Goal: Task Accomplishment & Management: Manage account settings

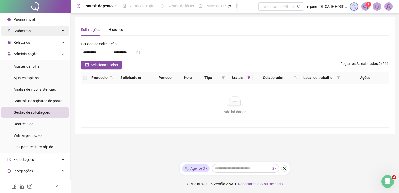
click at [60, 28] on div "Cadastros" at bounding box center [35, 31] width 68 height 10
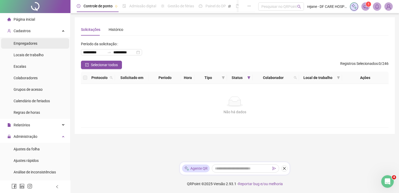
click at [35, 46] on div "Empregadores" at bounding box center [26, 43] width 24 height 10
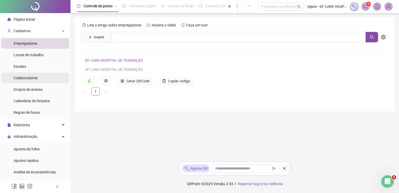
click at [33, 77] on span "Colaboradores" at bounding box center [26, 78] width 24 height 4
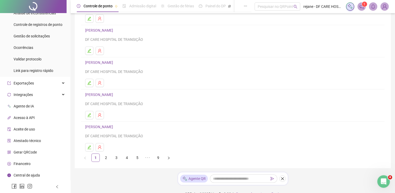
scroll to position [72, 0]
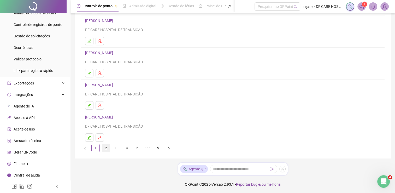
click at [106, 148] on link "2" at bounding box center [106, 148] width 8 height 8
click at [117, 149] on link "3" at bounding box center [116, 148] width 8 height 8
click at [125, 148] on link "4" at bounding box center [127, 148] width 8 height 8
click at [138, 147] on link "5" at bounding box center [137, 148] width 8 height 8
click at [148, 147] on link "6" at bounding box center [148, 148] width 8 height 8
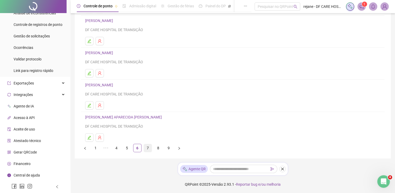
click at [148, 148] on link "7" at bounding box center [148, 148] width 8 height 8
click at [105, 20] on link "[PERSON_NAME]" at bounding box center [99, 21] width 29 height 4
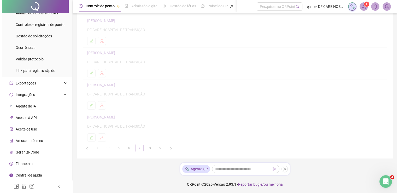
scroll to position [74, 0]
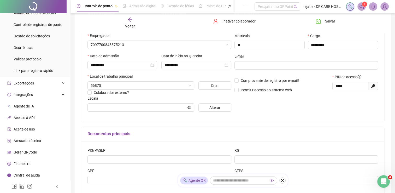
type input "**********"
click at [238, 19] on span "Inativar colaborador" at bounding box center [238, 21] width 33 height 6
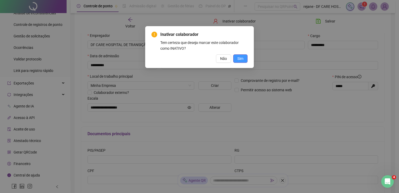
click at [237, 58] on span "Sim" at bounding box center [240, 59] width 6 height 6
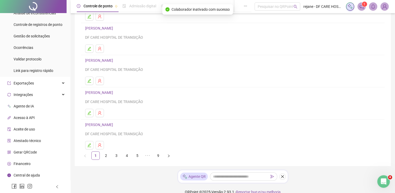
scroll to position [72, 0]
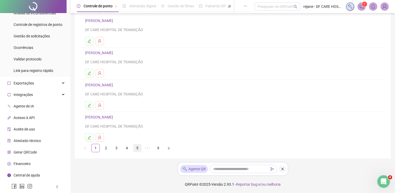
click at [137, 146] on link "5" at bounding box center [137, 148] width 8 height 8
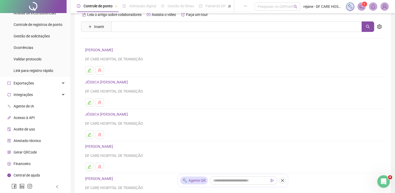
scroll to position [52, 0]
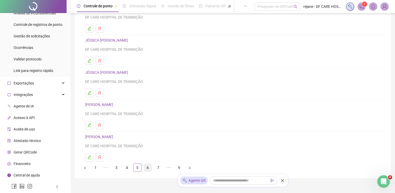
click at [149, 167] on link "6" at bounding box center [148, 167] width 8 height 8
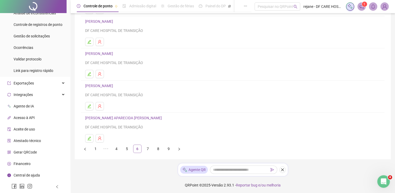
scroll to position [72, 0]
click at [146, 146] on link "7" at bounding box center [148, 148] width 8 height 8
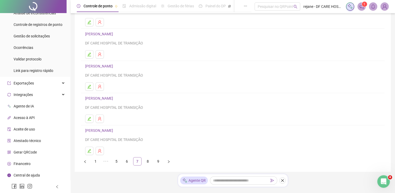
scroll to position [63, 0]
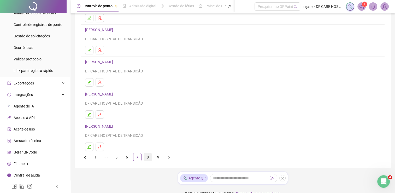
click at [148, 157] on link "8" at bounding box center [148, 157] width 8 height 8
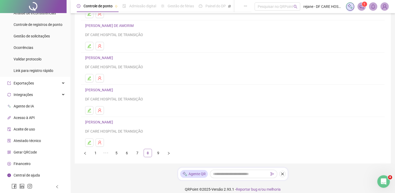
scroll to position [72, 0]
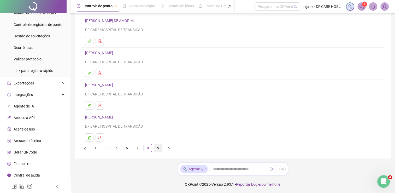
click at [158, 149] on link "9" at bounding box center [158, 148] width 8 height 8
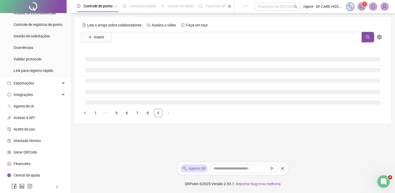
scroll to position [0, 0]
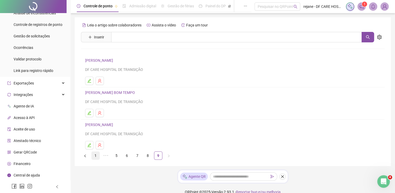
click at [95, 154] on link "1" at bounding box center [96, 155] width 8 height 8
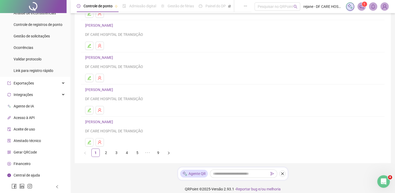
scroll to position [72, 0]
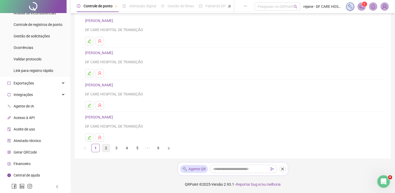
click at [106, 150] on link "2" at bounding box center [106, 148] width 8 height 8
click at [118, 146] on link "3" at bounding box center [116, 148] width 8 height 8
click at [128, 147] on link "4" at bounding box center [127, 148] width 8 height 8
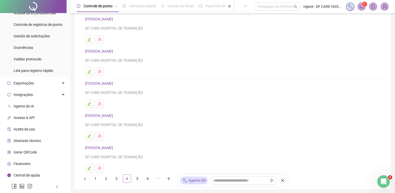
scroll to position [42, 0]
click at [138, 177] on link "5" at bounding box center [137, 178] width 8 height 8
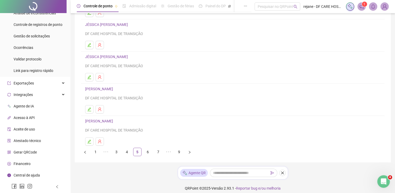
scroll to position [72, 0]
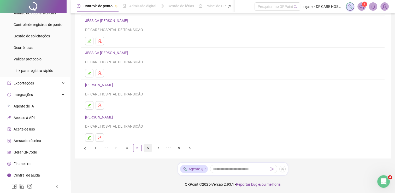
click at [149, 148] on link "6" at bounding box center [148, 148] width 8 height 8
click at [148, 144] on link "7" at bounding box center [148, 148] width 8 height 8
click at [150, 147] on link "8" at bounding box center [148, 148] width 8 height 8
click at [159, 147] on link "9" at bounding box center [158, 148] width 8 height 8
